Goal: Entertainment & Leisure: Consume media (video, audio)

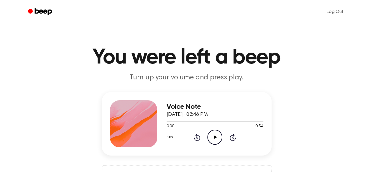
click at [211, 133] on icon "Play Audio" at bounding box center [214, 137] width 15 height 15
click at [216, 138] on icon "Play Audio" at bounding box center [214, 137] width 15 height 15
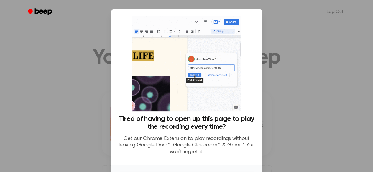
click at [272, 26] on div at bounding box center [186, 86] width 373 height 172
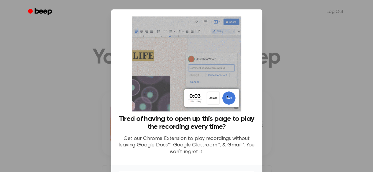
click at [282, 77] on div at bounding box center [186, 86] width 373 height 172
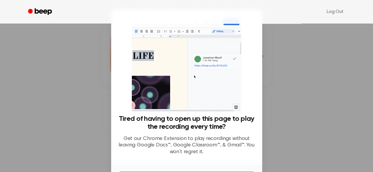
scroll to position [42, 0]
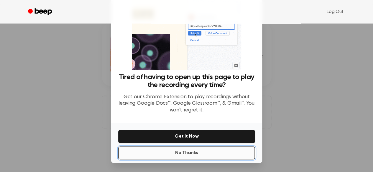
click at [213, 151] on button "No Thanks" at bounding box center [186, 153] width 137 height 13
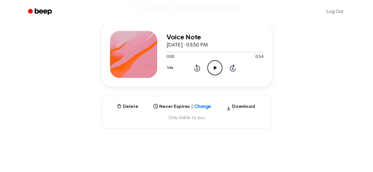
click at [211, 69] on icon "Play Audio" at bounding box center [214, 67] width 15 height 15
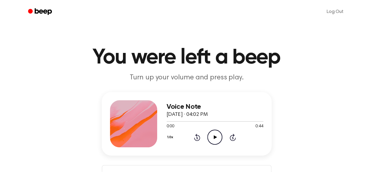
click at [214, 139] on icon at bounding box center [215, 137] width 3 height 4
click at [216, 144] on icon "Play Audio" at bounding box center [214, 137] width 15 height 15
click at [211, 138] on icon "Play Audio" at bounding box center [214, 137] width 15 height 15
